Goal: Information Seeking & Learning: Learn about a topic

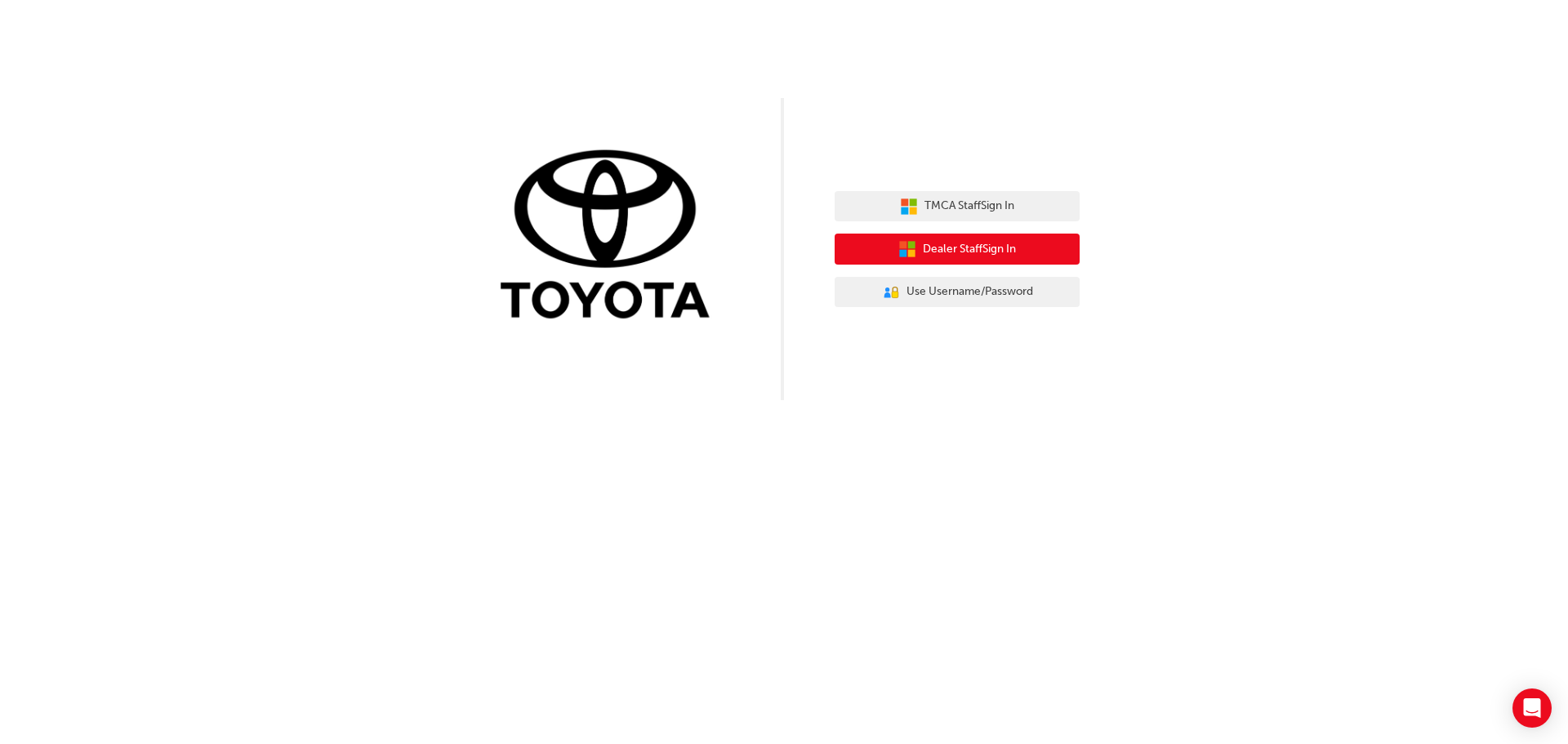
click at [934, 243] on span "Dealer Staff Sign In" at bounding box center [970, 249] width 93 height 18
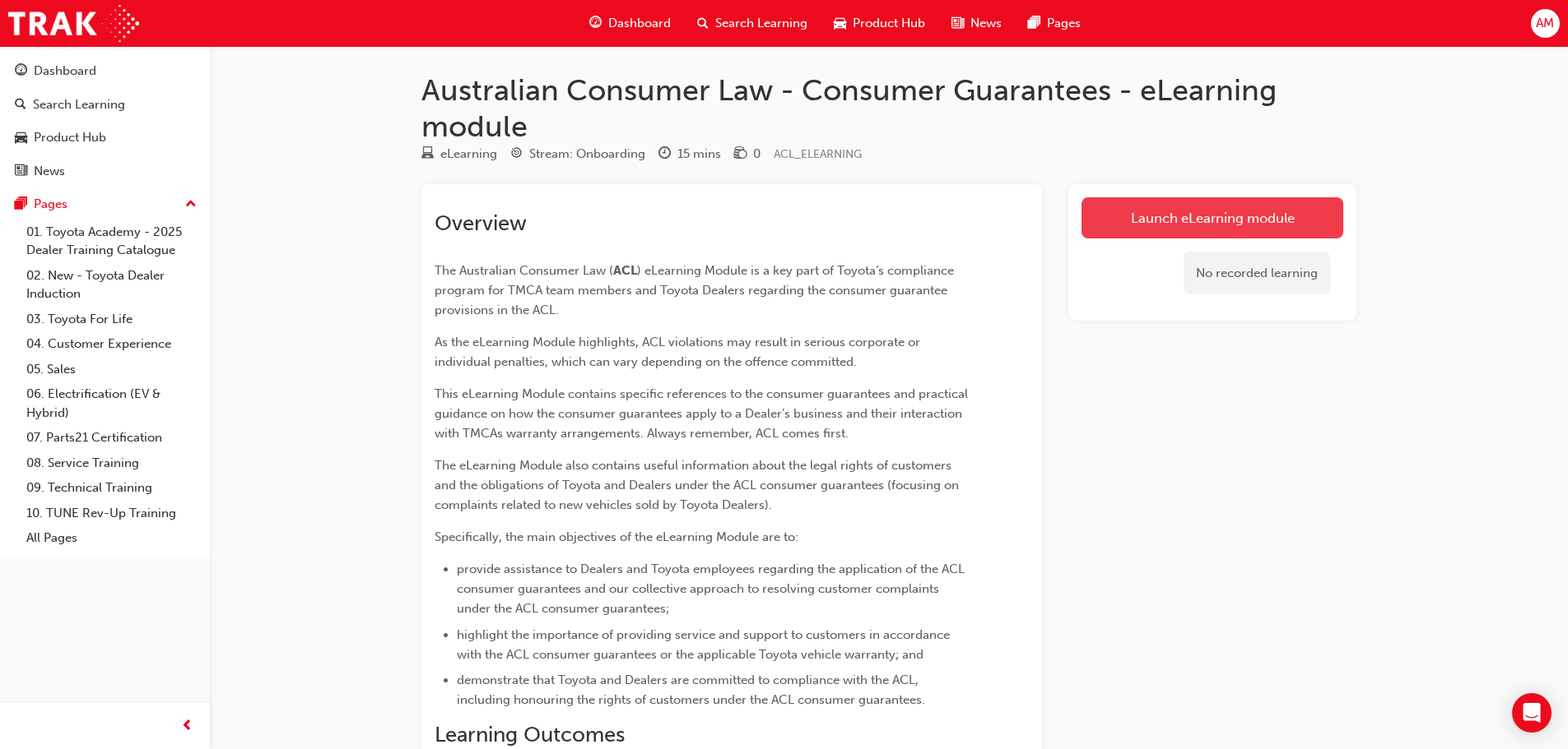
click at [1233, 221] on link "Launch eLearning module" at bounding box center [1211, 218] width 262 height 41
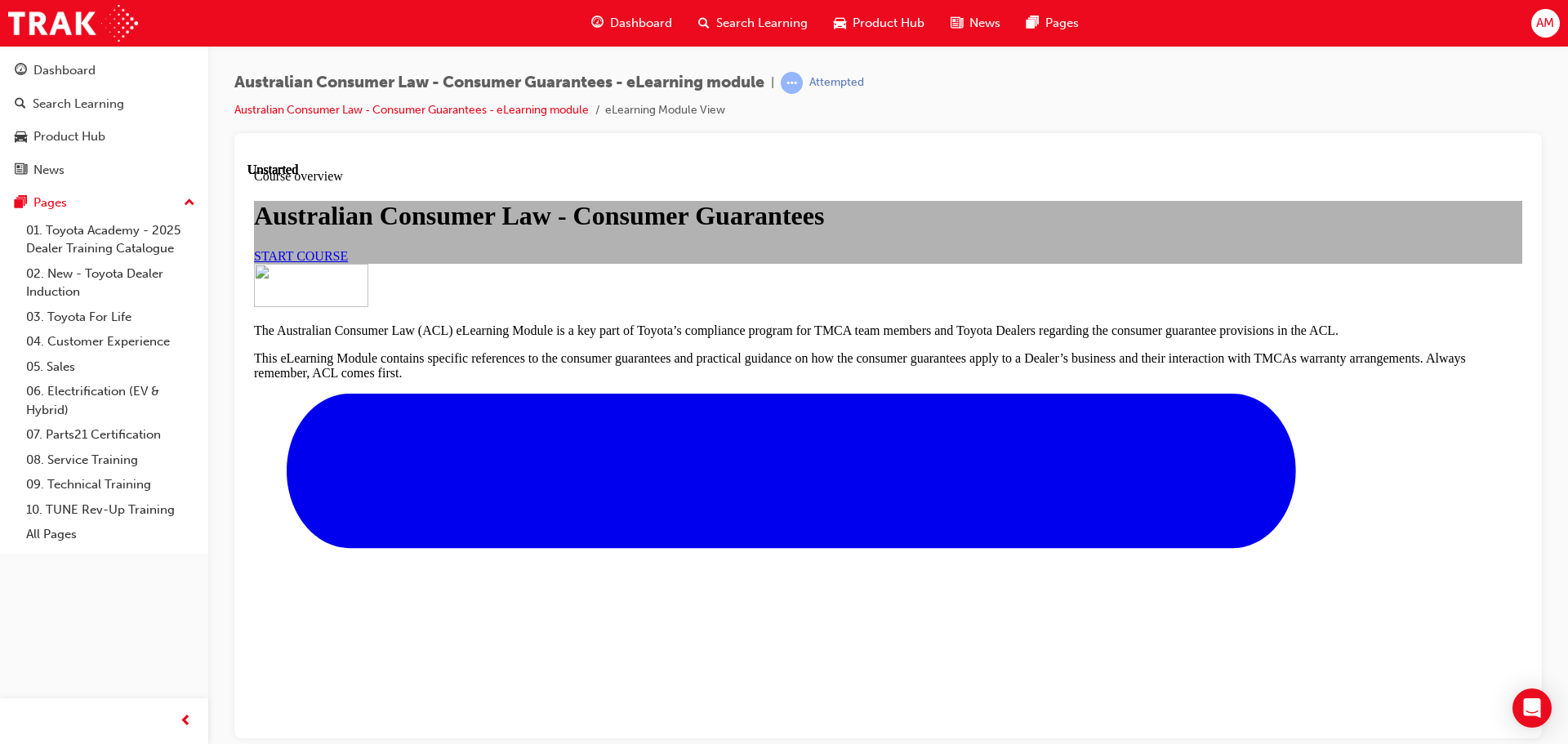
click at [348, 262] on link "START COURSE" at bounding box center [301, 255] width 94 height 14
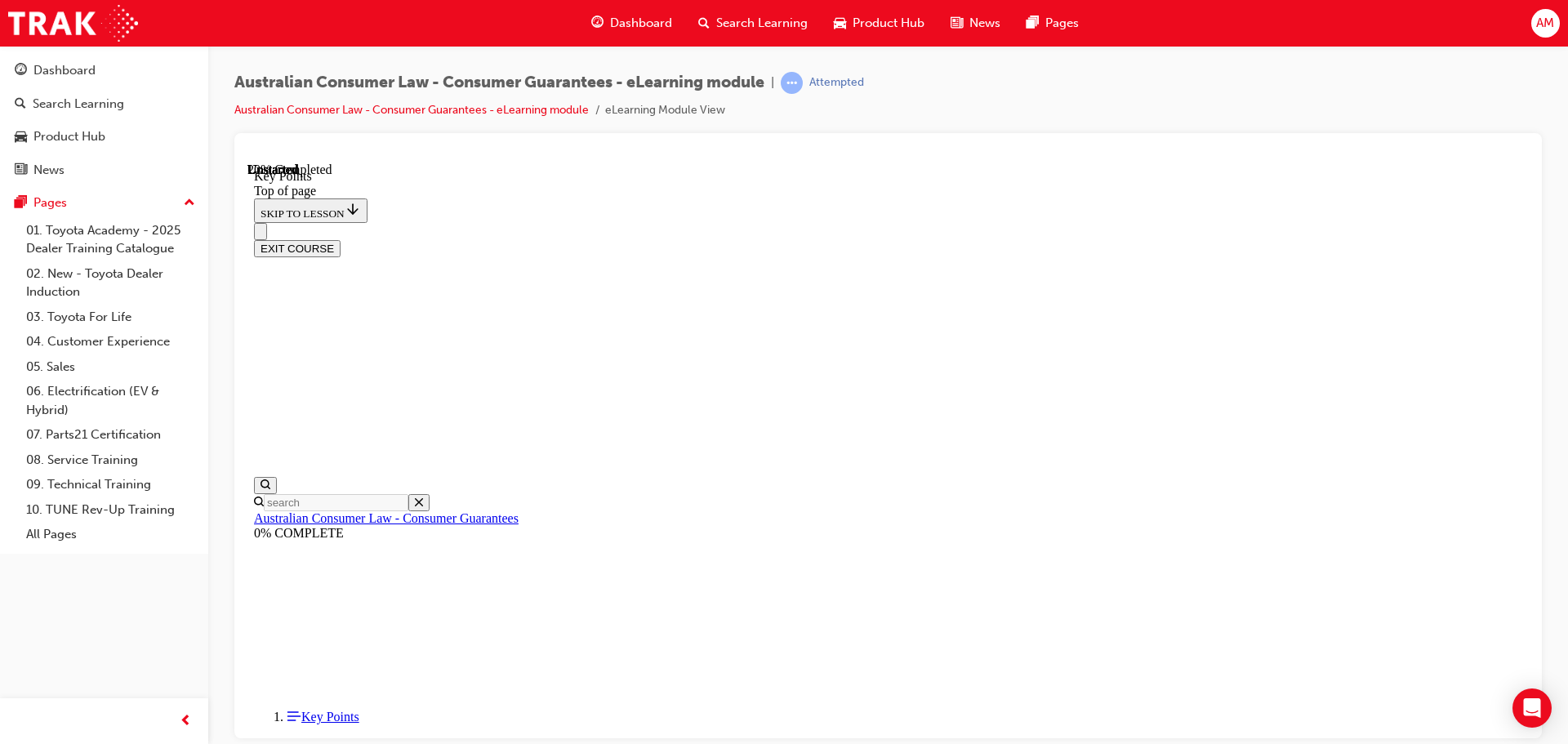
scroll to position [51, 0]
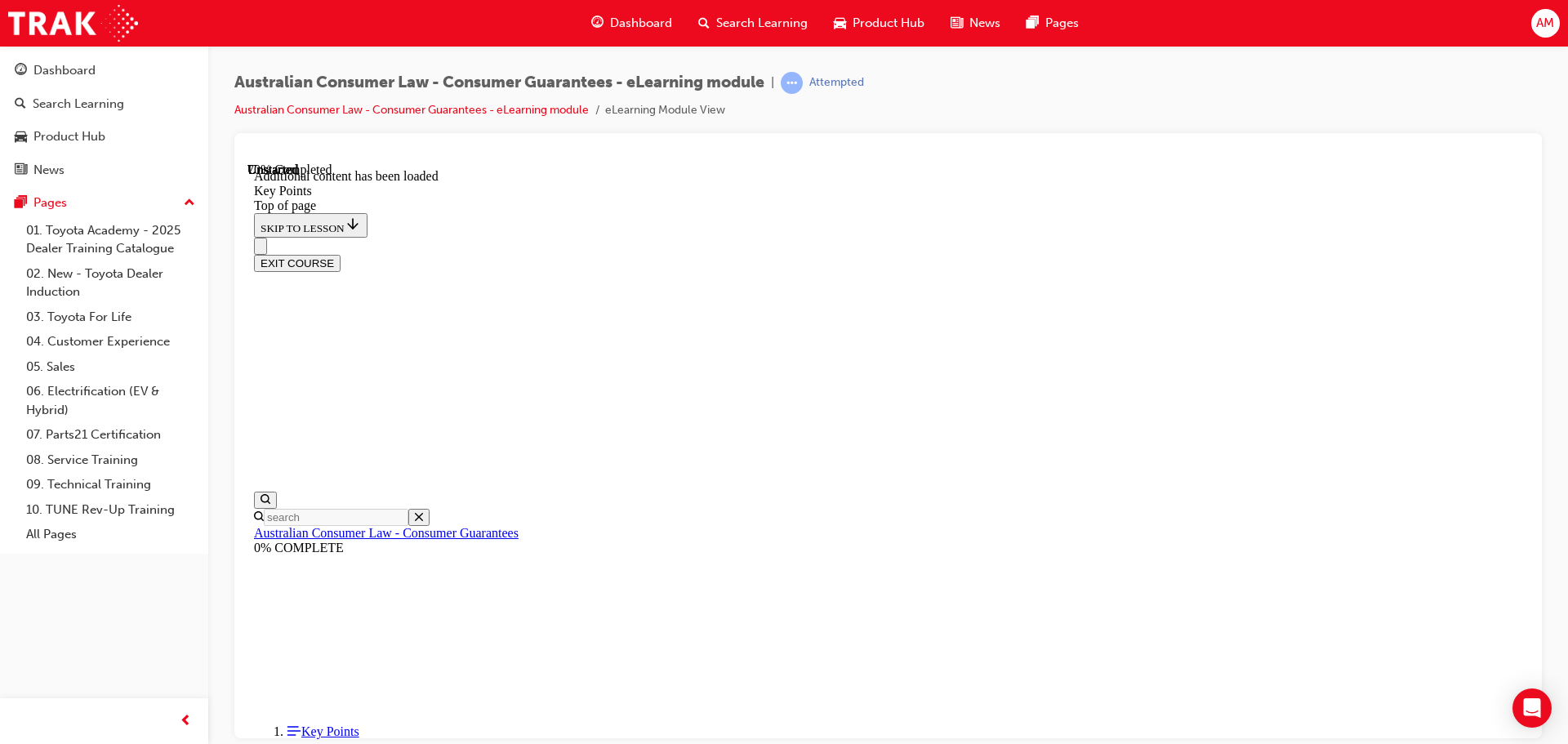
scroll to position [2136, 0]
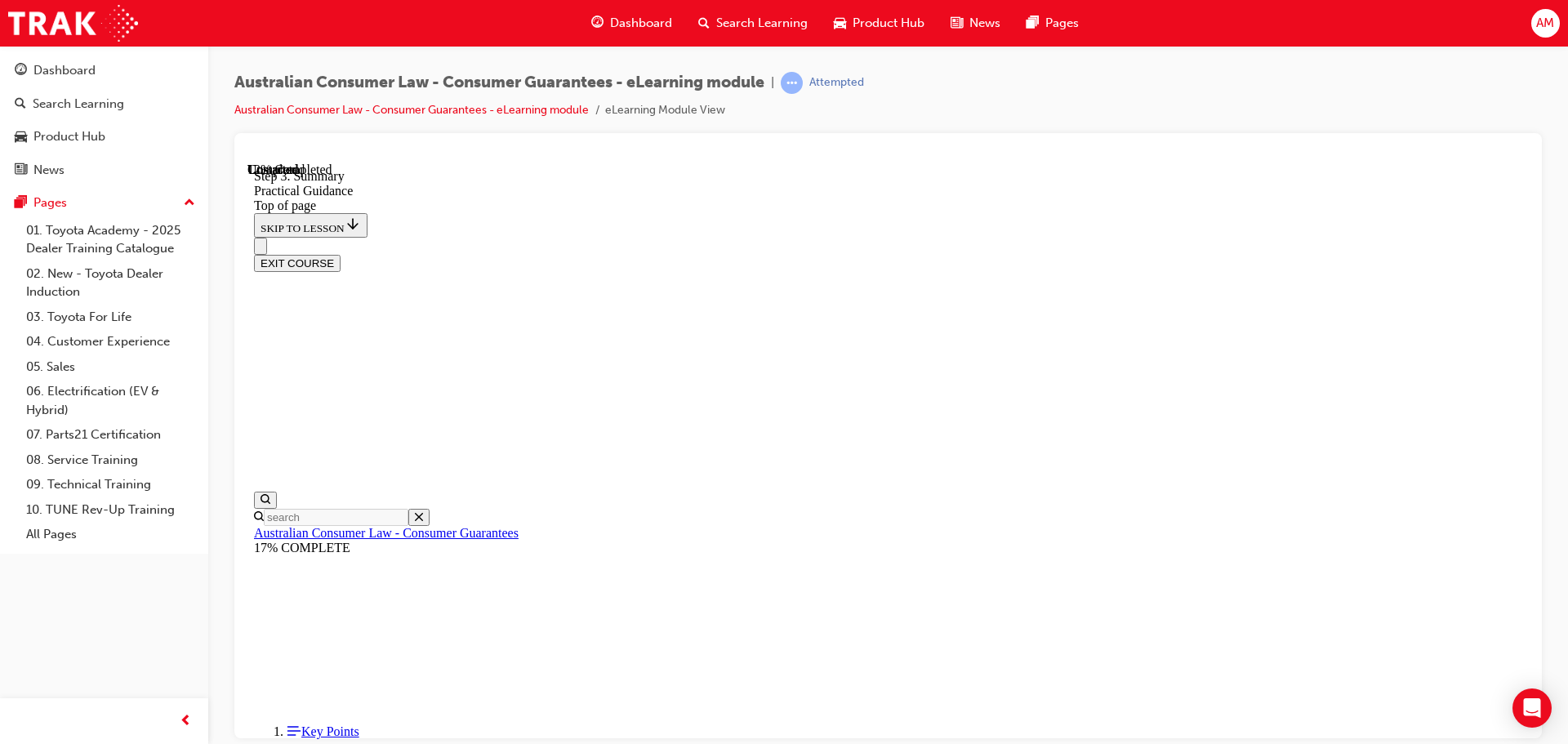
scroll to position [245, 0]
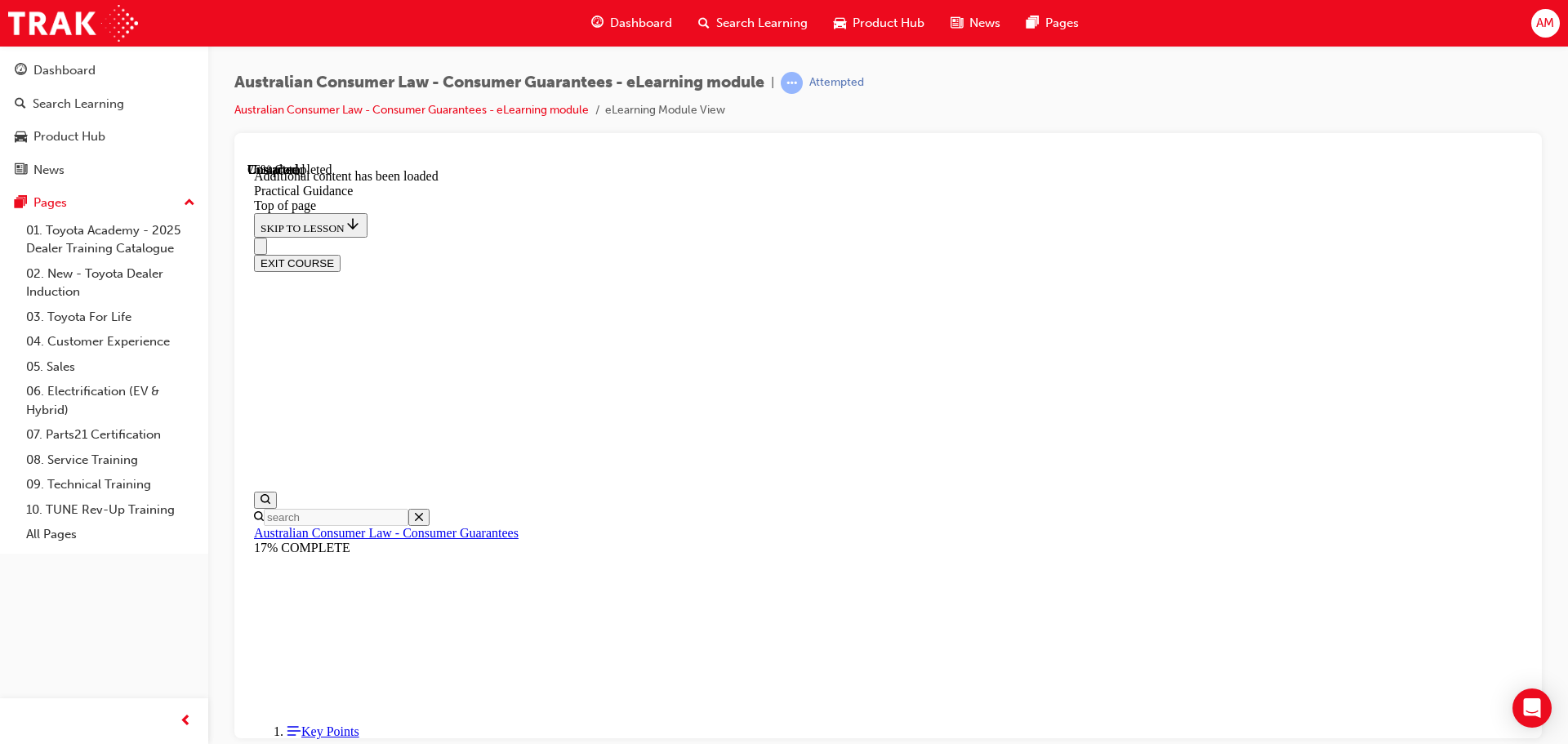
scroll to position [2950, 0]
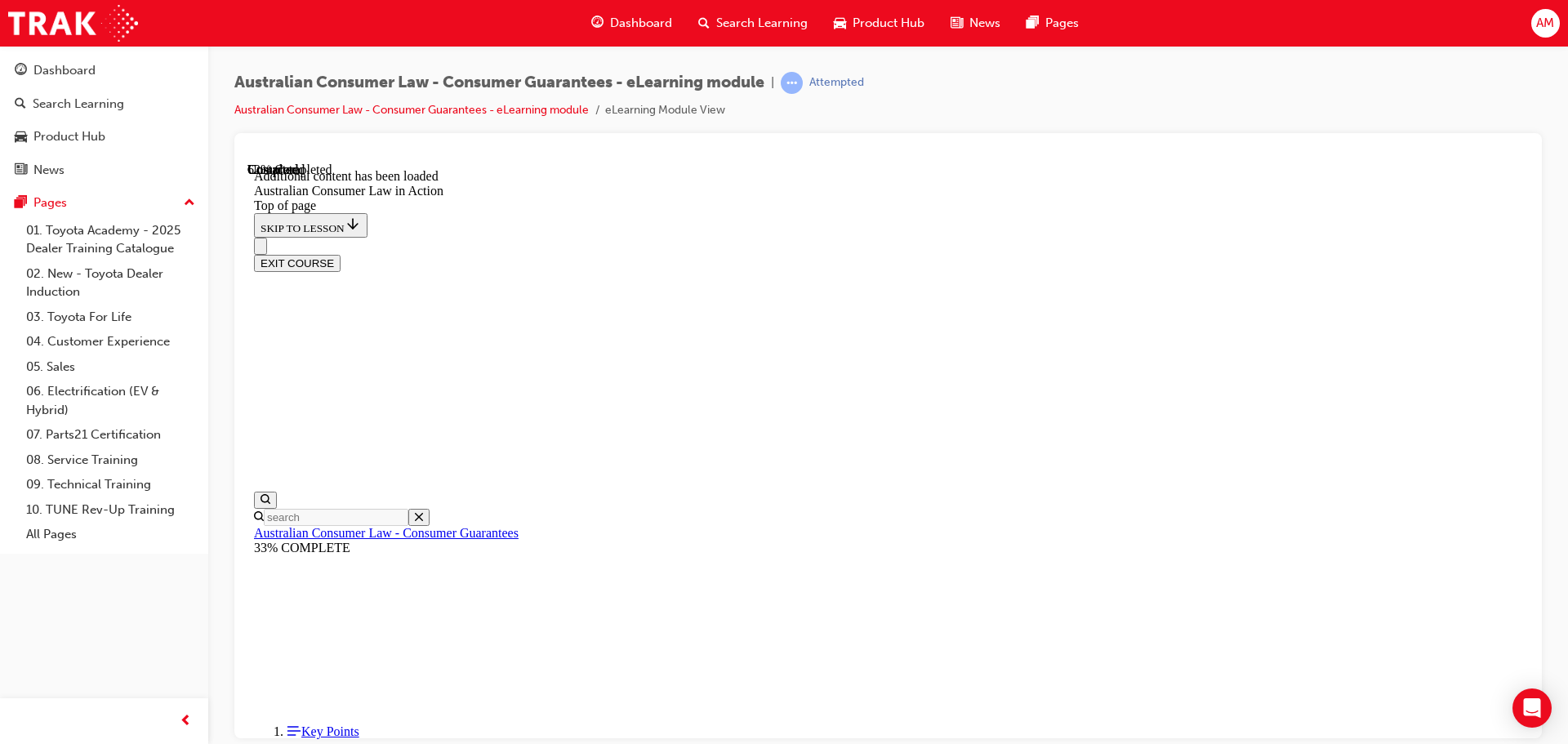
scroll to position [2398, 0]
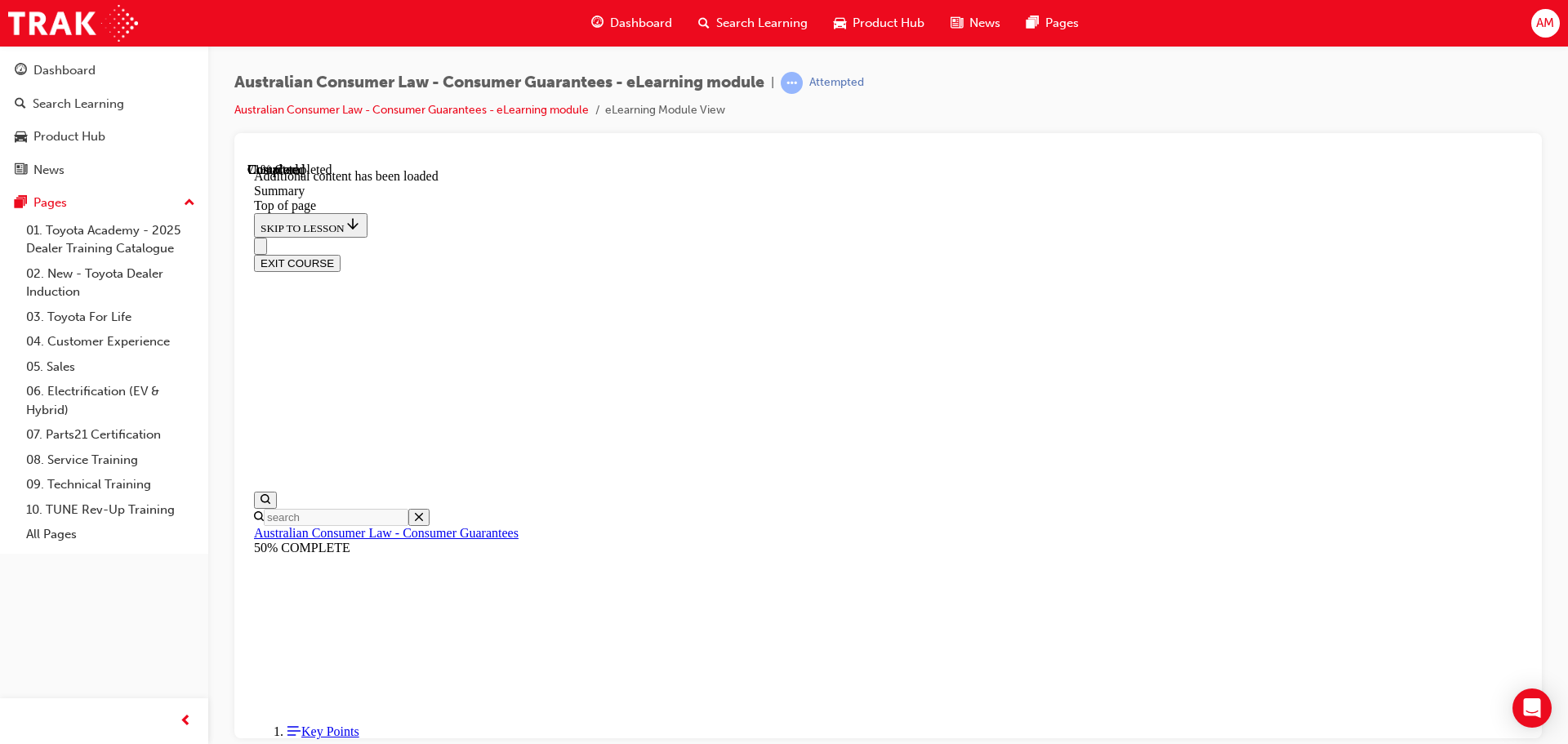
scroll to position [1583, 0]
drag, startPoint x: 1038, startPoint y: 329, endPoint x: 1064, endPoint y: 334, distance: 26.5
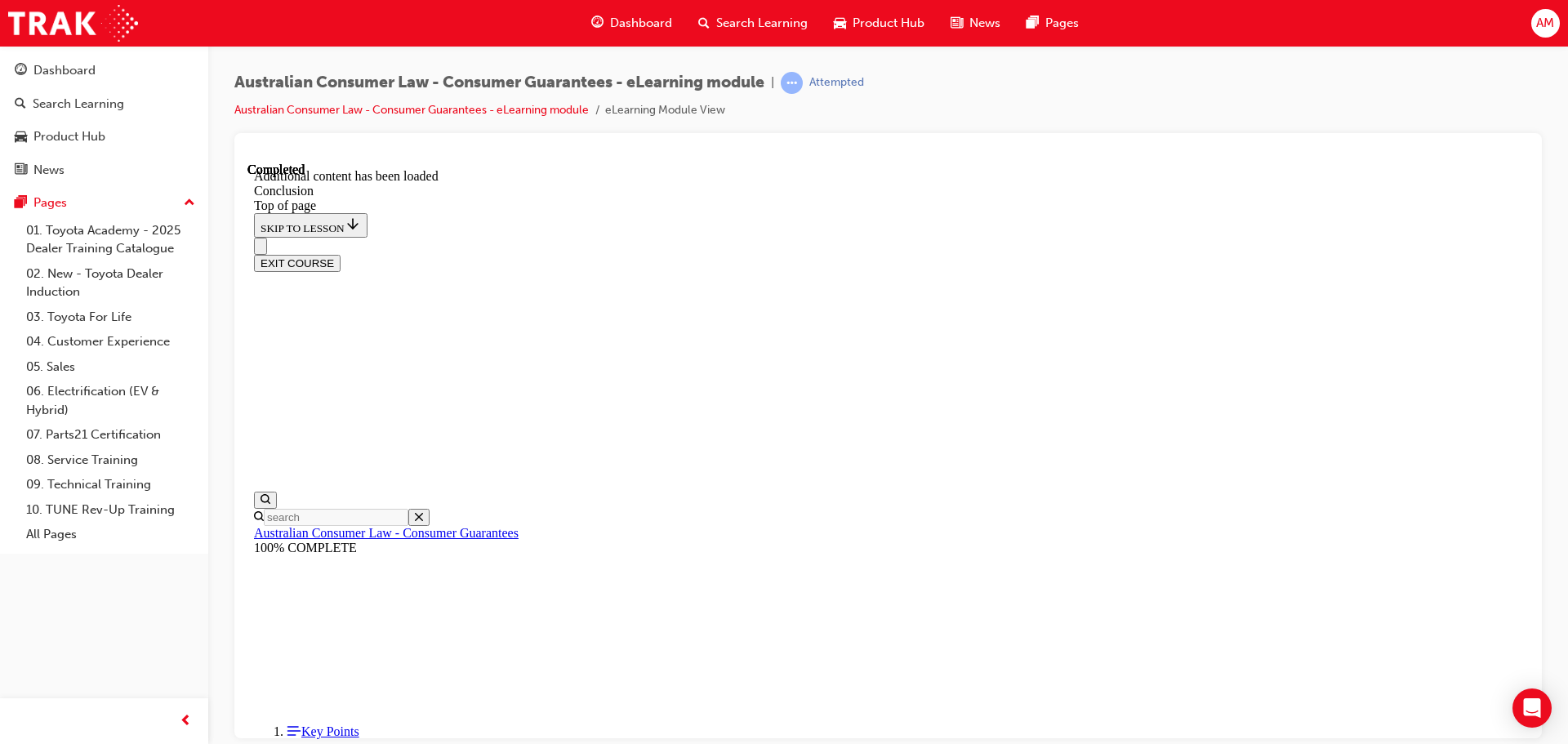
scroll to position [130, 0]
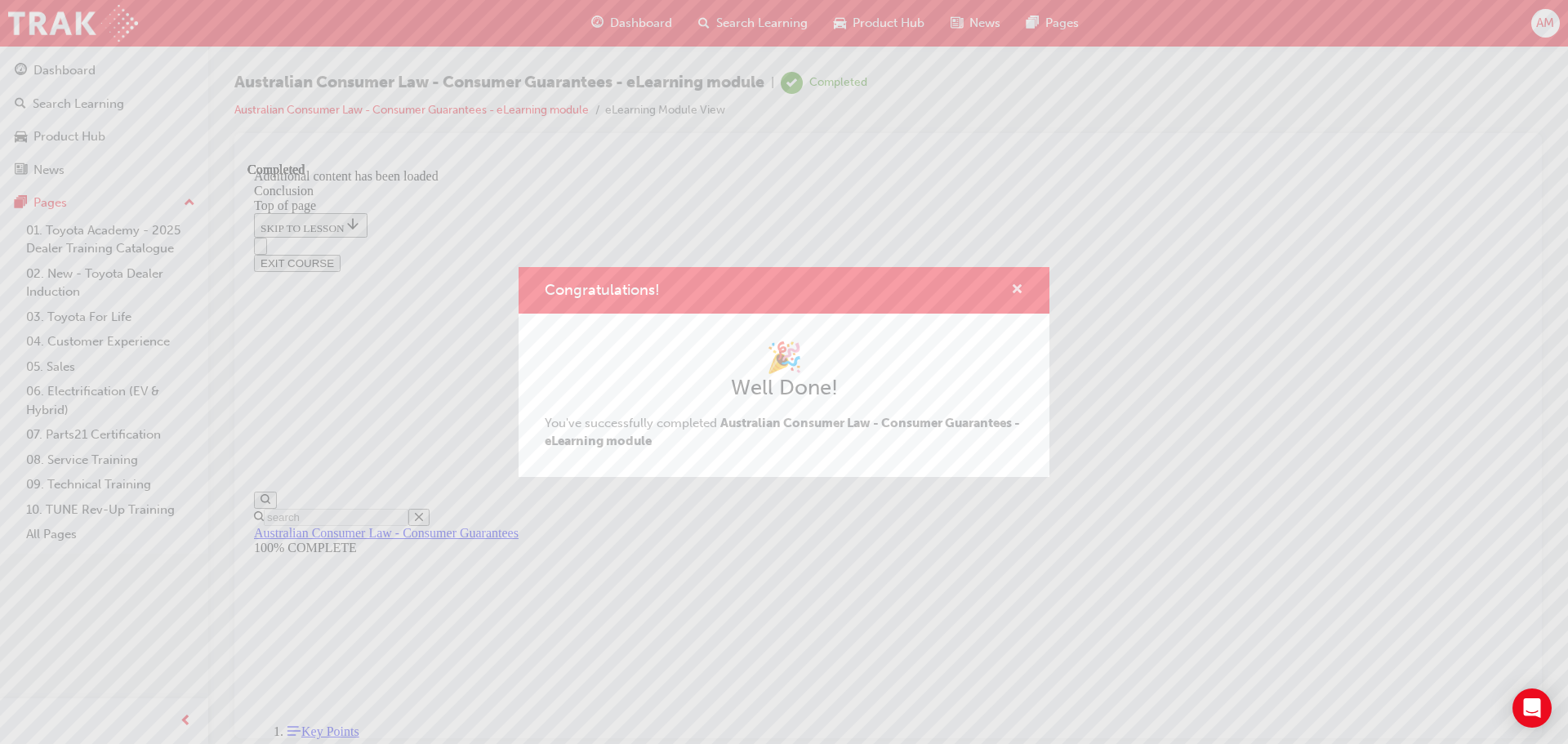
click at [1014, 285] on span "cross-icon" at bounding box center [1017, 291] width 12 height 15
